Goal: Information Seeking & Learning: Learn about a topic

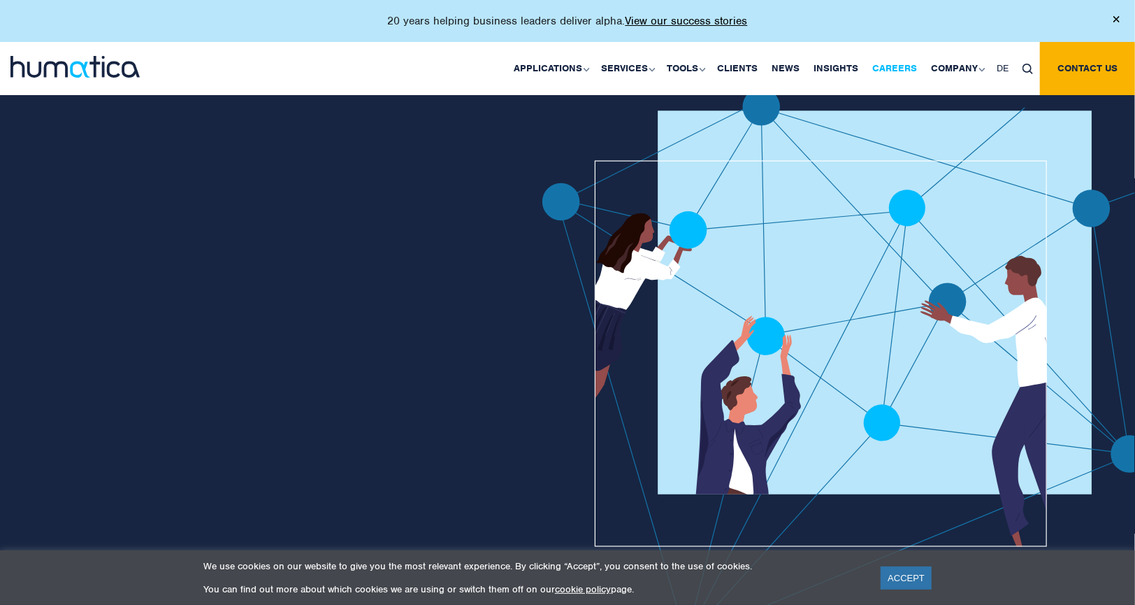
click at [891, 73] on link "Careers" at bounding box center [894, 68] width 59 height 53
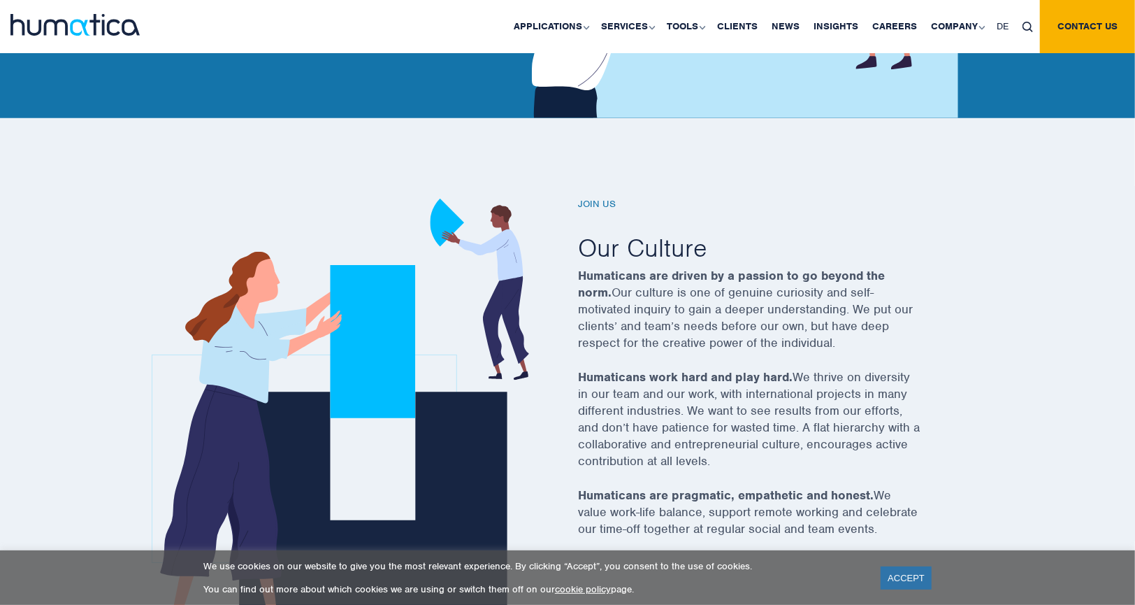
scroll to position [419, 0]
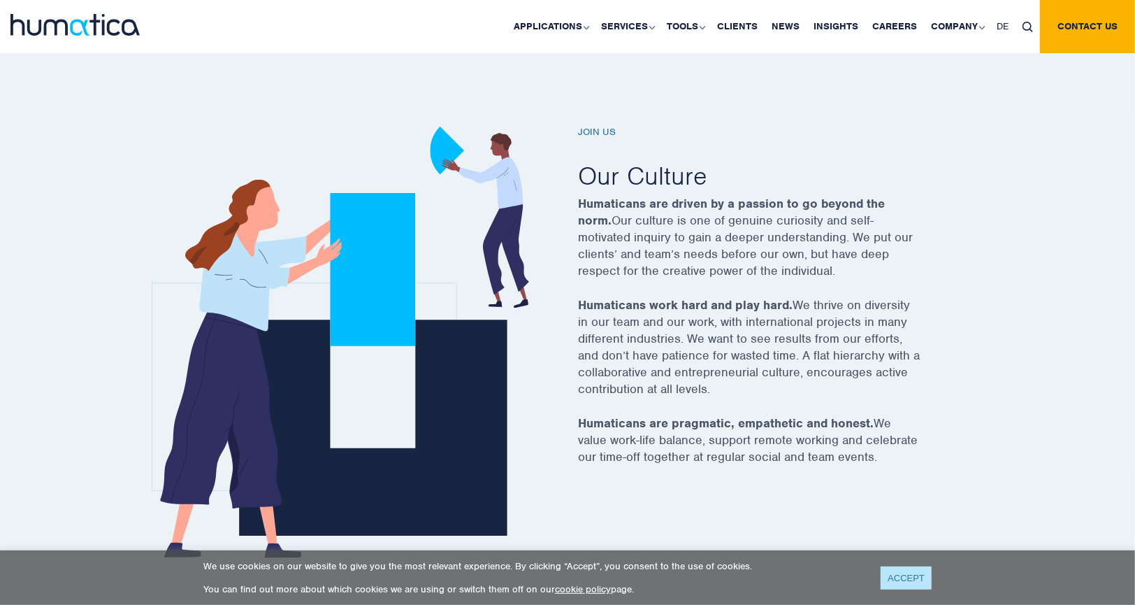
click at [909, 571] on link "ACCEPT" at bounding box center [906, 577] width 51 height 23
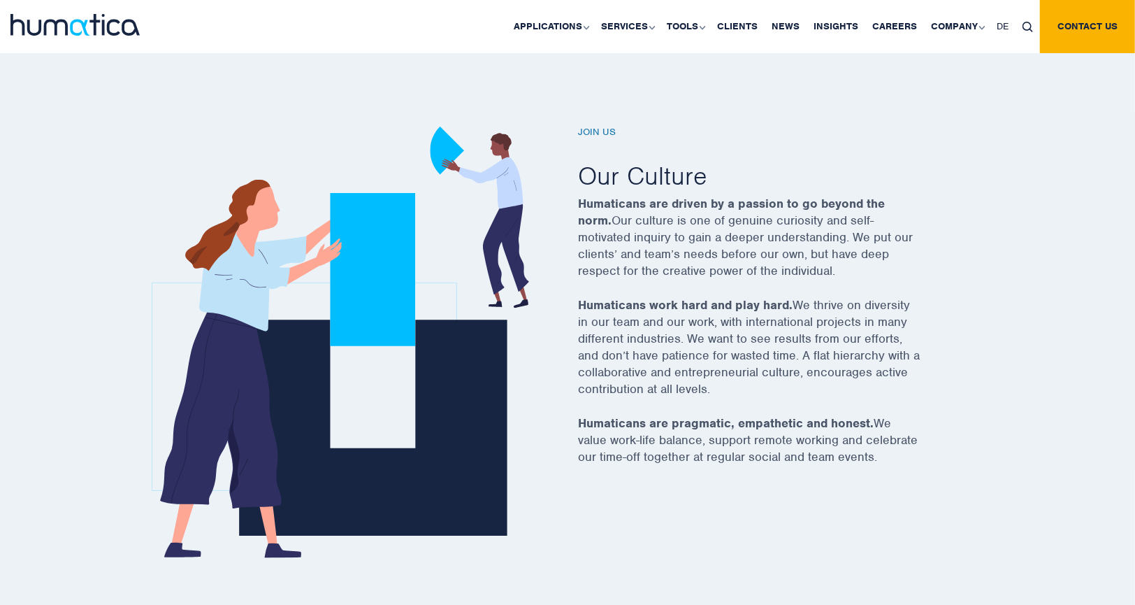
drag, startPoint x: 626, startPoint y: 215, endPoint x: 909, endPoint y: 275, distance: 290.1
click at [909, 275] on p "Humaticans are driven by a passion to go beyond the norm. Our culture is one of…" at bounding box center [766, 245] width 377 height 101
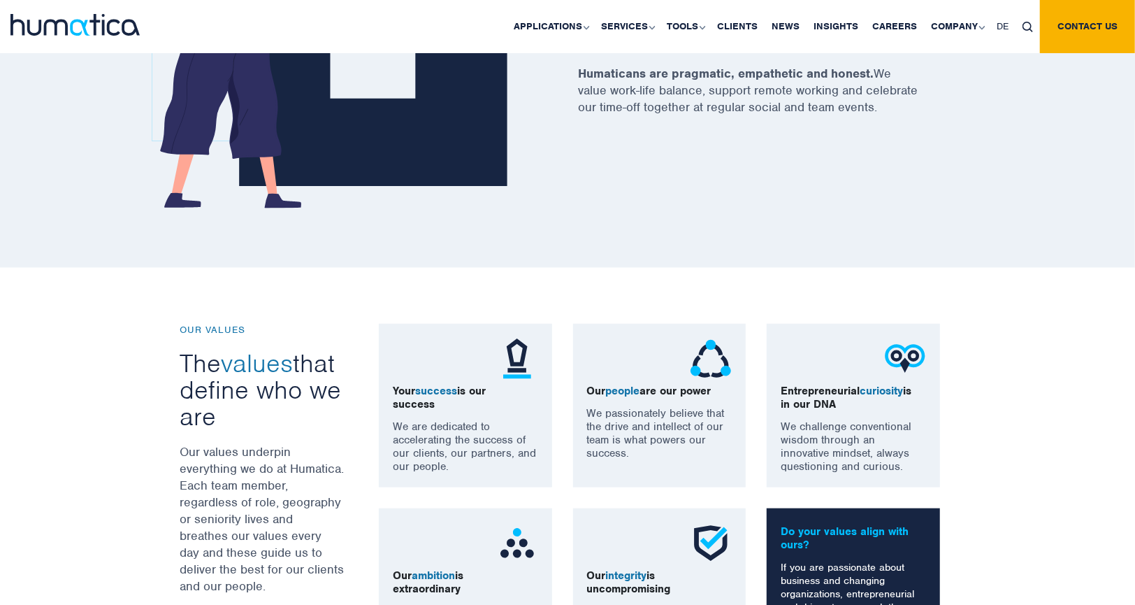
click at [991, 275] on div "OUR VALUES The values that define who we are Our values underpin everything we …" at bounding box center [567, 504] width 1135 height 473
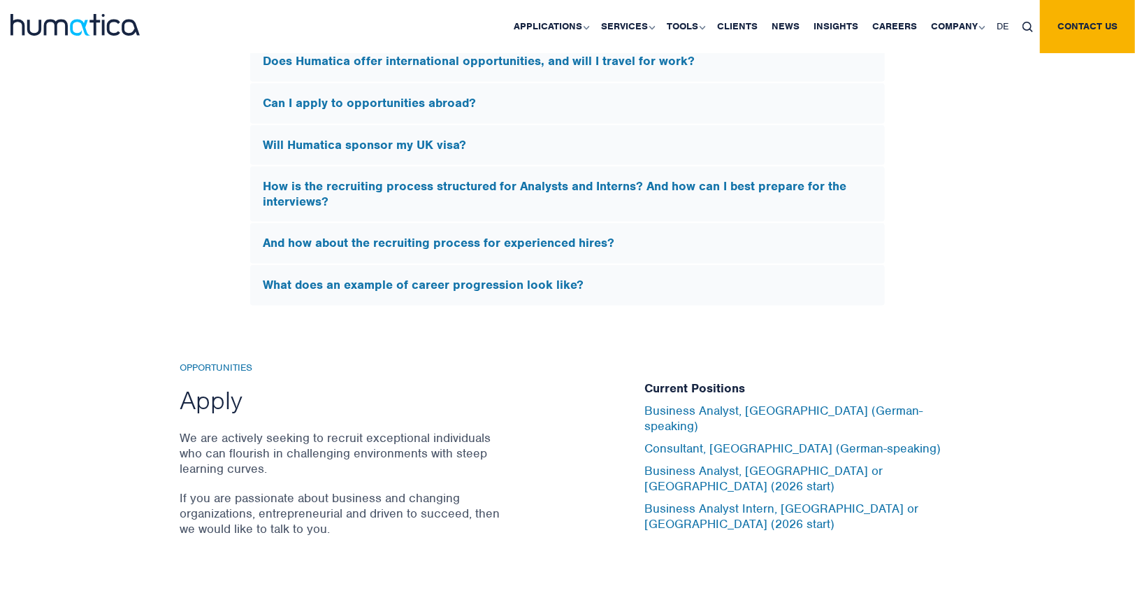
scroll to position [4543, 0]
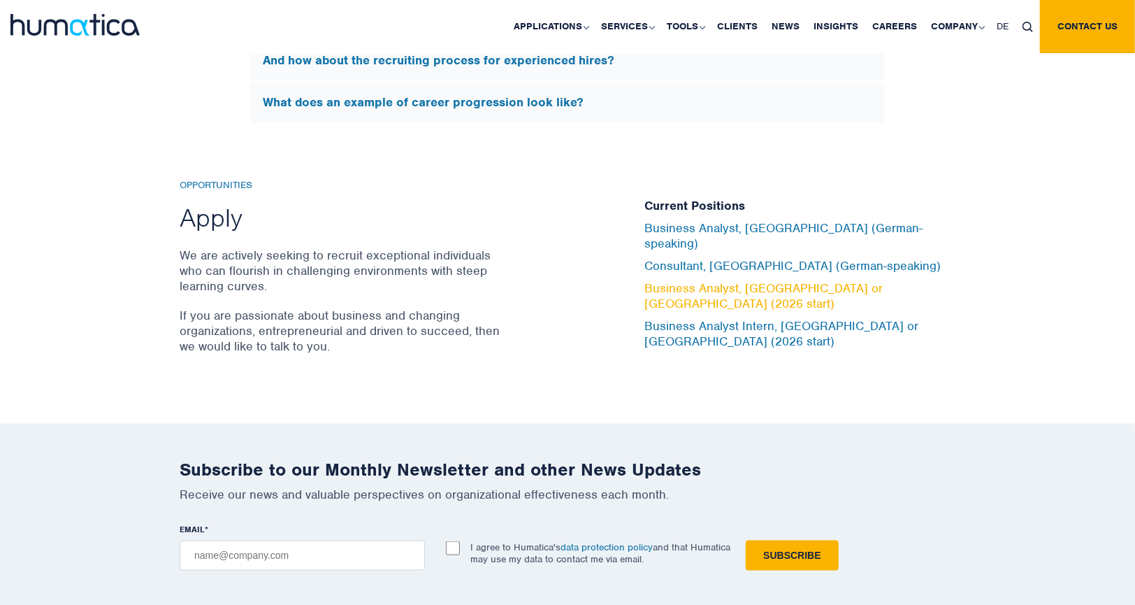
click at [708, 285] on link "Business Analyst, London or Munich (2026 start)" at bounding box center [763, 295] width 238 height 31
